Goal: Information Seeking & Learning: Learn about a topic

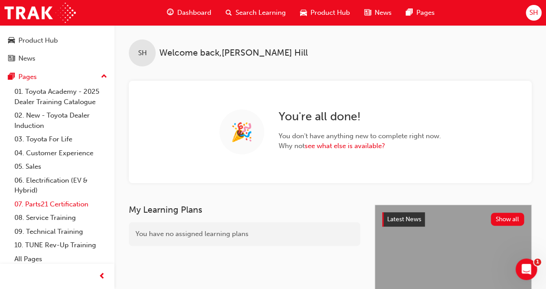
scroll to position [55, 0]
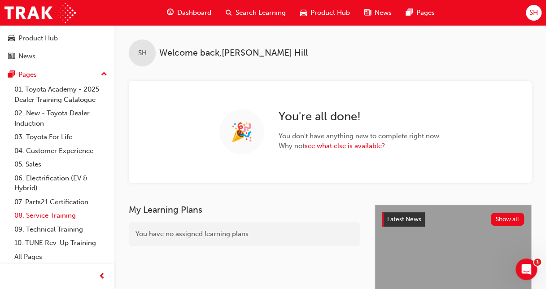
click at [48, 214] on link "08. Service Training" at bounding box center [61, 216] width 100 height 14
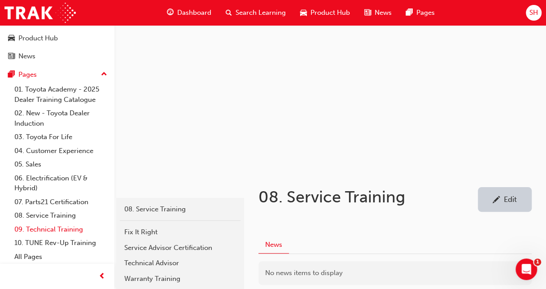
click at [47, 231] on link "09. Technical Training" at bounding box center [61, 230] width 100 height 14
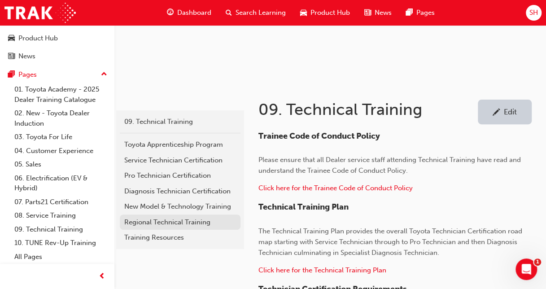
scroll to position [90, 0]
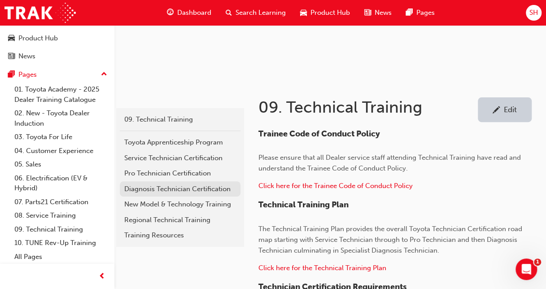
click at [187, 187] on div "Diagnosis Technician Certification" at bounding box center [180, 189] width 112 height 10
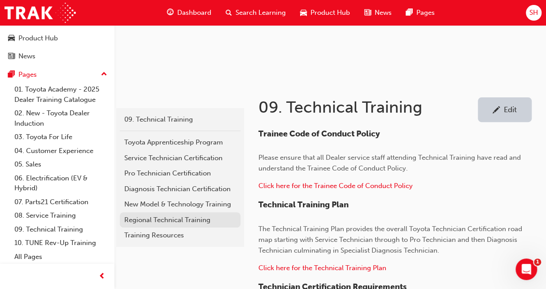
click at [155, 217] on div "Regional Technical Training" at bounding box center [180, 220] width 112 height 10
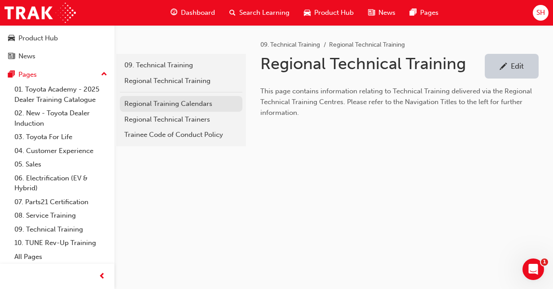
click at [169, 100] on div "Regional Training Calendars" at bounding box center [180, 104] width 113 height 10
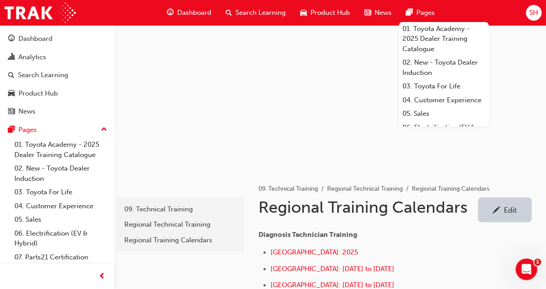
click at [244, 10] on span "Search Learning" at bounding box center [261, 13] width 50 height 10
